Goal: Find specific page/section: Find specific page/section

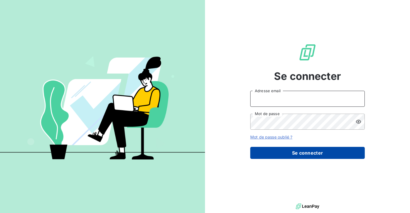
type input "[EMAIL_ADDRESS][DOMAIN_NAME]"
click at [299, 154] on button "Se connecter" at bounding box center [307, 153] width 115 height 12
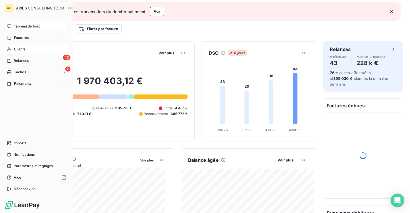
click at [27, 47] on div "Clients" at bounding box center [37, 49] width 64 height 9
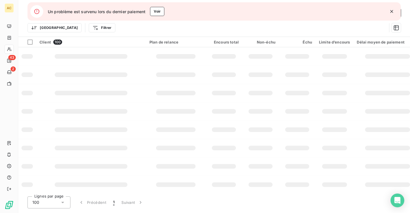
click at [393, 10] on icon "button" at bounding box center [392, 12] width 6 height 6
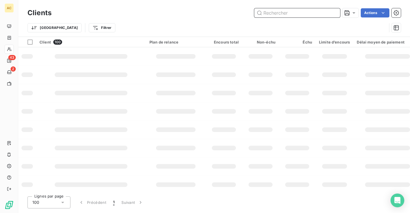
click at [293, 14] on input "text" at bounding box center [297, 12] width 86 height 9
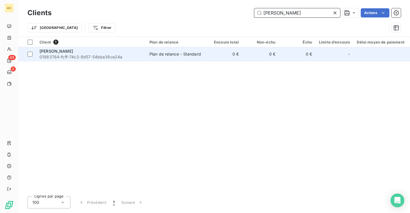
type input "[PERSON_NAME]"
click at [194, 50] on td "Plan de relance - Standard" at bounding box center [176, 54] width 60 height 14
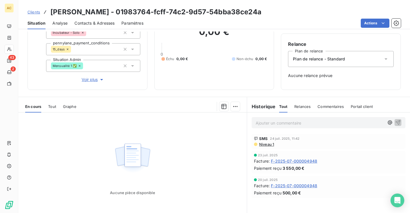
scroll to position [71, 0]
